Goal: Use online tool/utility: Use online tool/utility

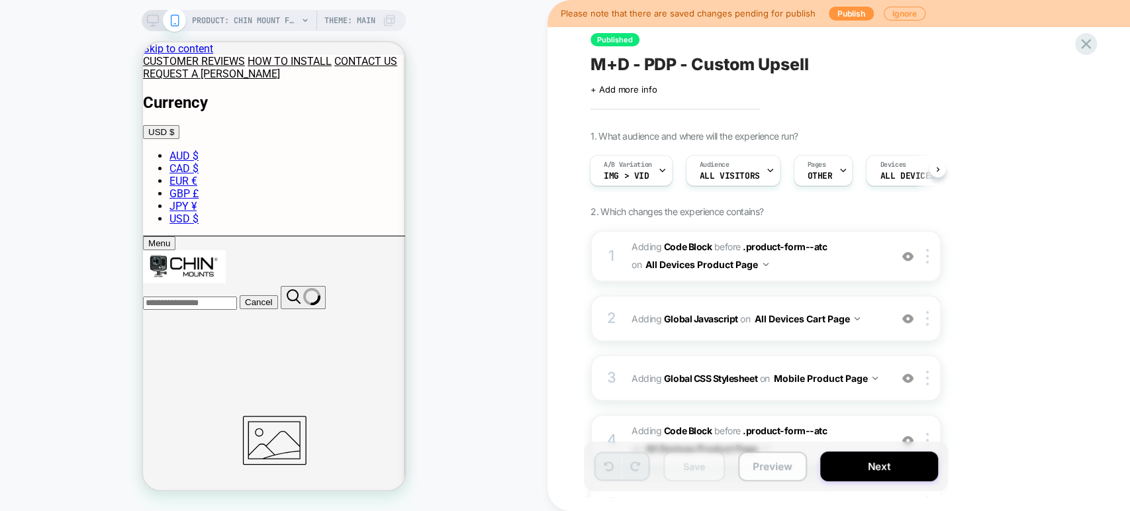
click at [767, 465] on button "Preview" at bounding box center [772, 466] width 69 height 30
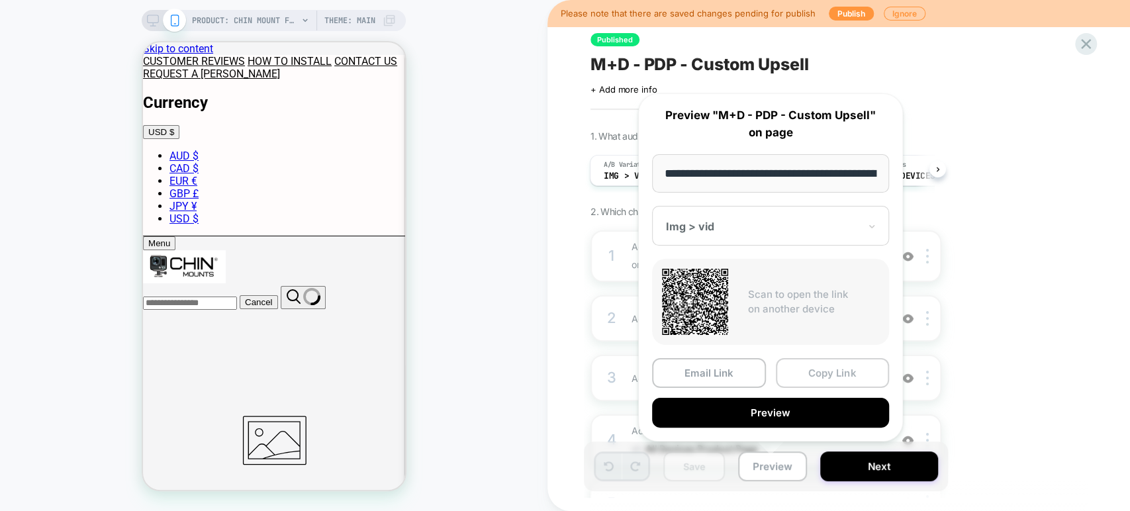
click at [821, 378] on button "Copy Link" at bounding box center [833, 373] width 114 height 30
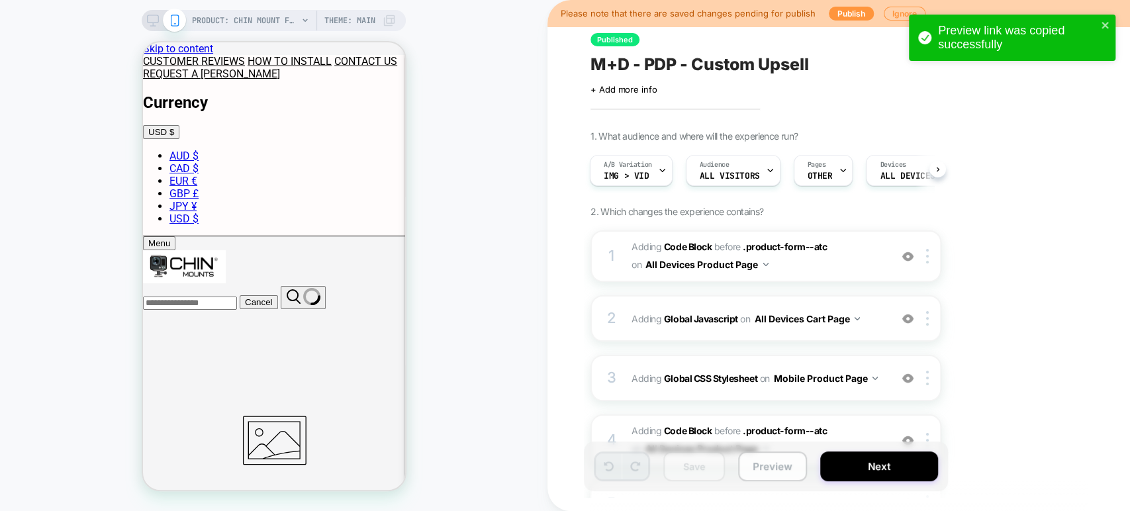
click at [759, 472] on button "Preview" at bounding box center [772, 466] width 69 height 30
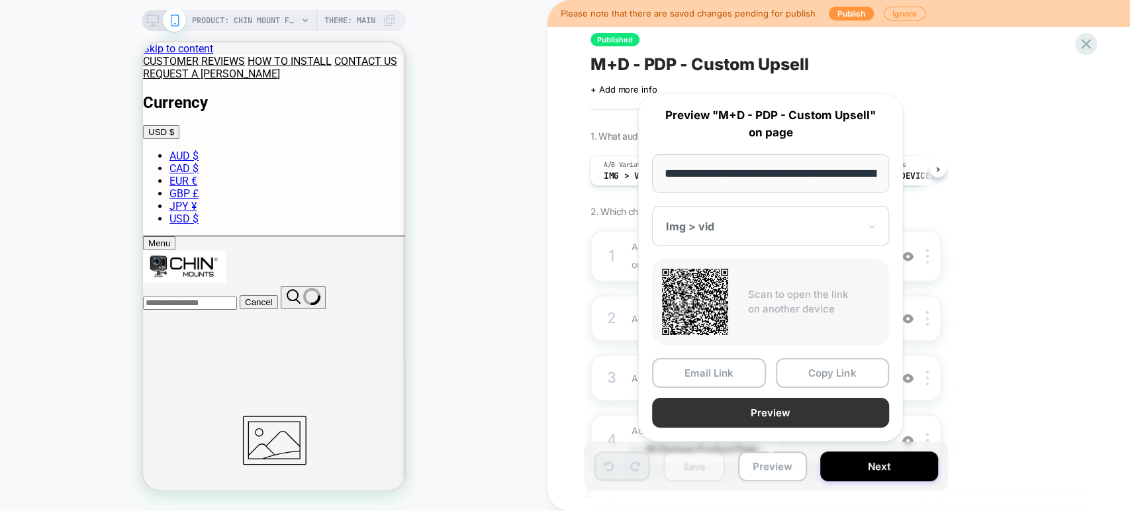
click at [806, 406] on button "Preview" at bounding box center [770, 413] width 237 height 30
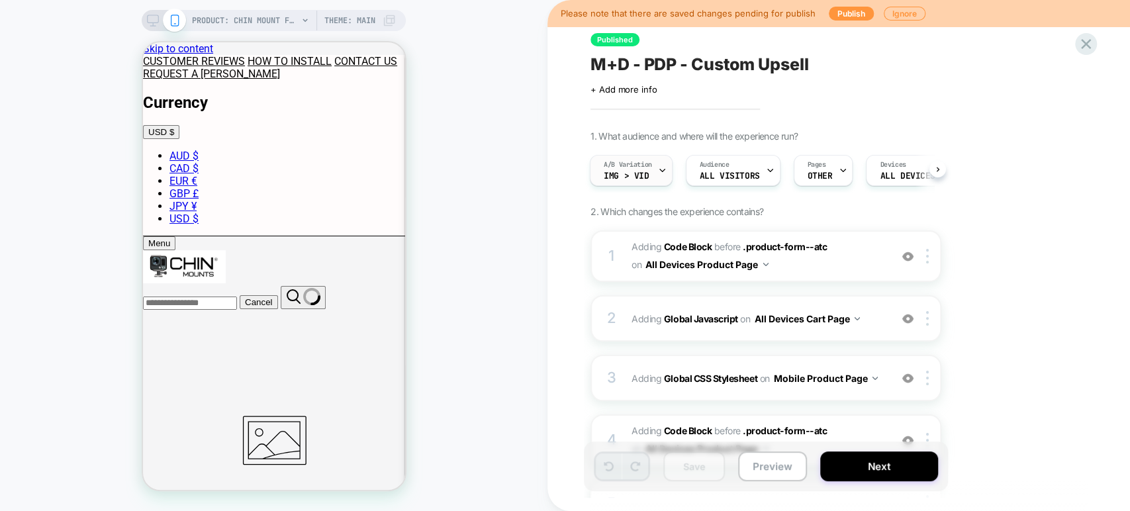
click at [651, 179] on div "A/B Variation Img > vid" at bounding box center [627, 171] width 75 height 30
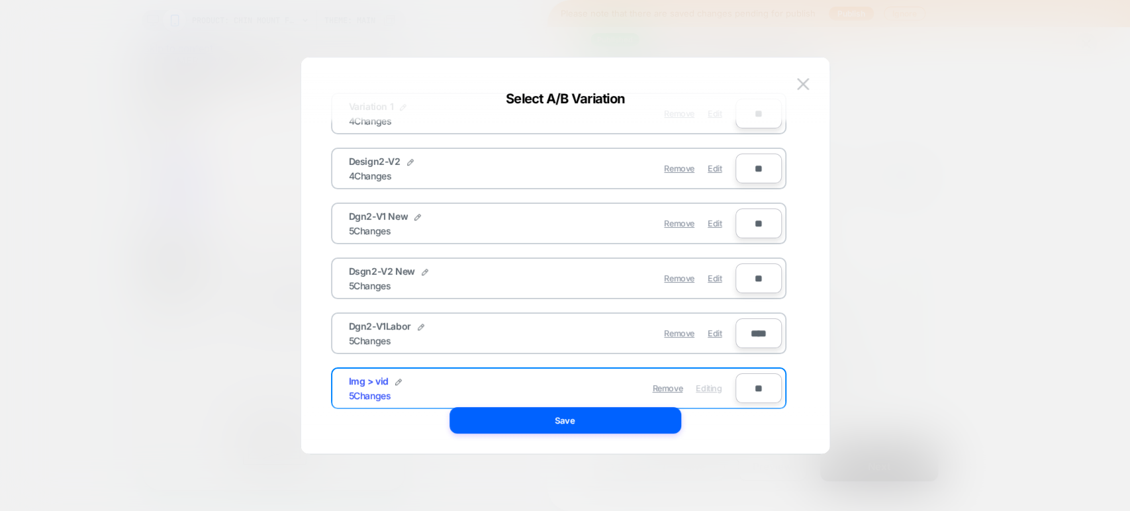
scroll to position [101, 0]
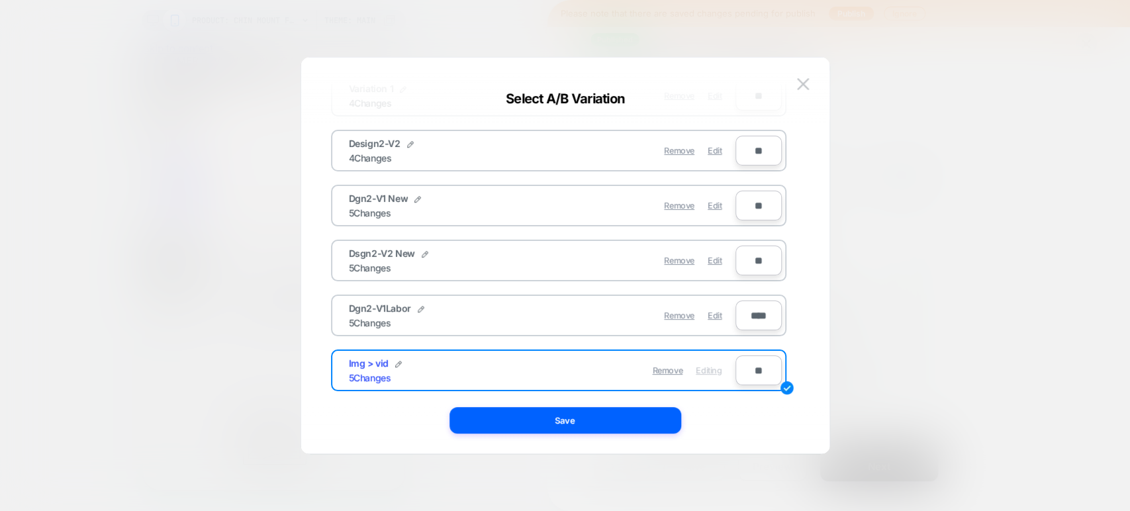
click at [1010, 134] on div at bounding box center [565, 255] width 1130 height 511
